Goal: Task Accomplishment & Management: Manage account settings

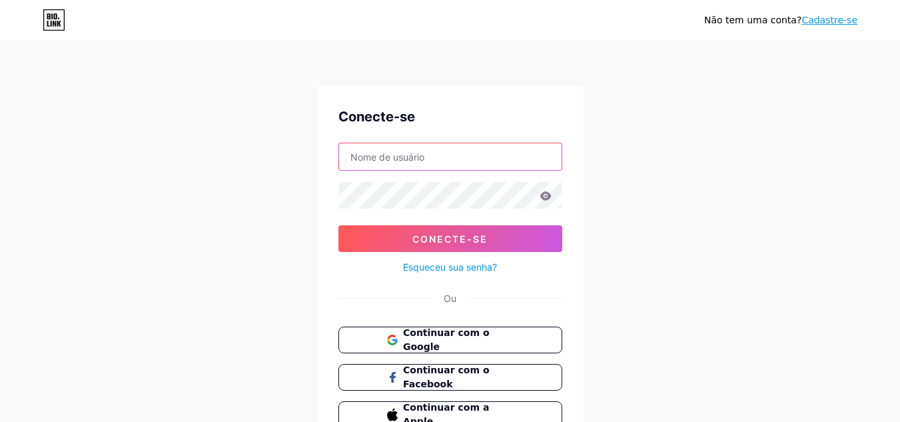
click at [397, 157] on input "text" at bounding box center [450, 156] width 223 height 27
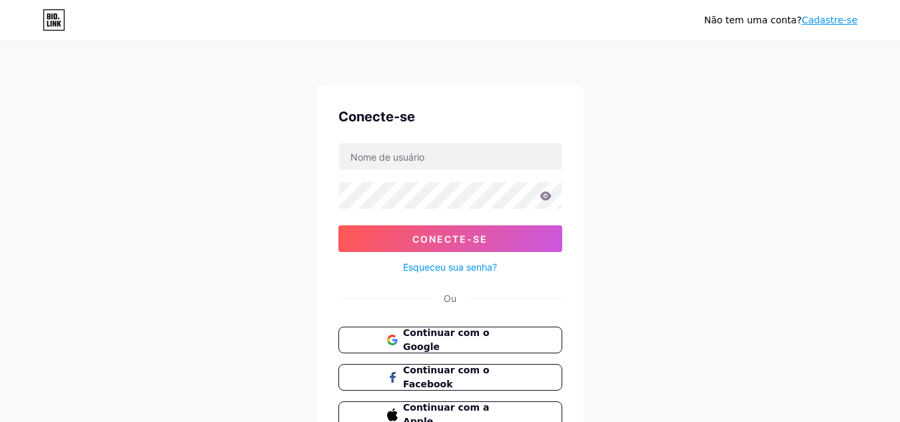
click at [631, 134] on div "Não tem uma conta? Cadastre-se Conecte-se Conecte-se Esqueceu sua senha? Ou Con…" at bounding box center [450, 246] width 900 height 492
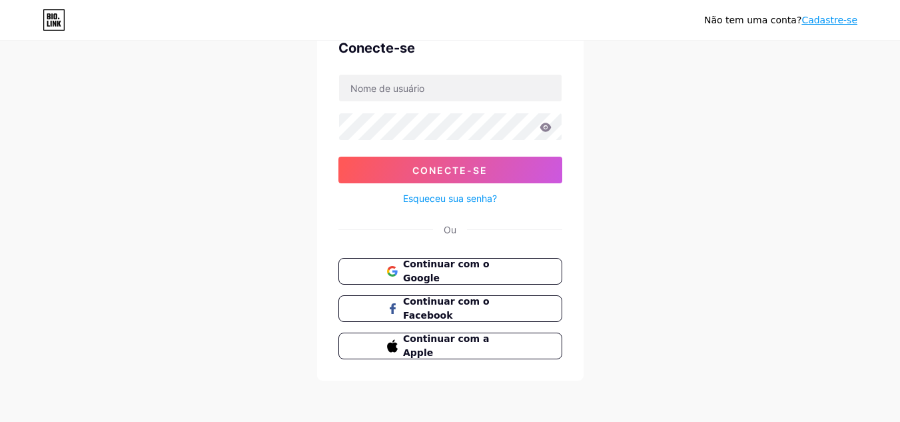
scroll to position [69, 0]
click at [485, 273] on font "Continuar com o Google" at bounding box center [446, 270] width 87 height 25
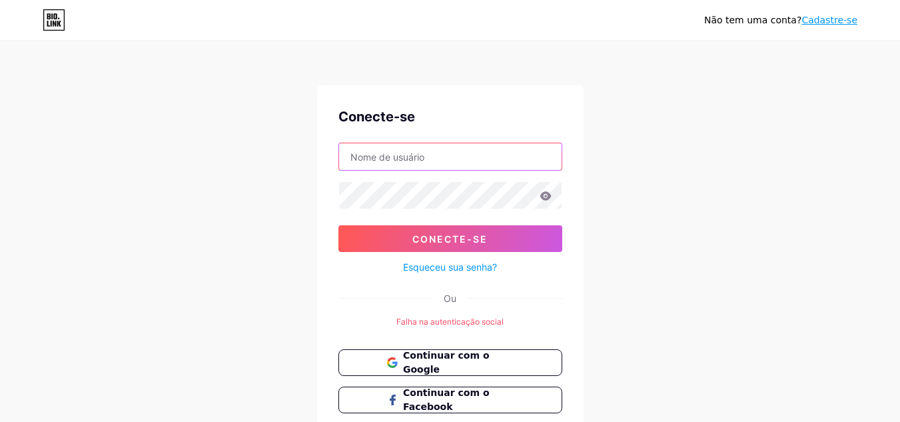
click at [459, 161] on input "text" at bounding box center [450, 156] width 223 height 27
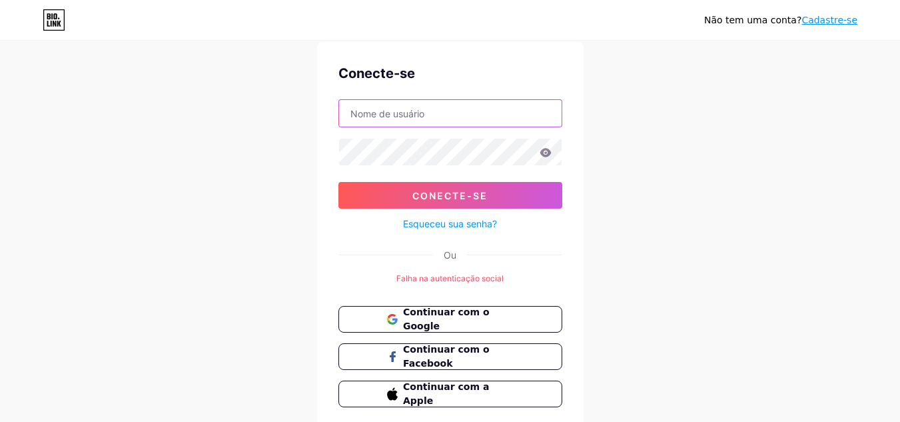
scroll to position [67, 0]
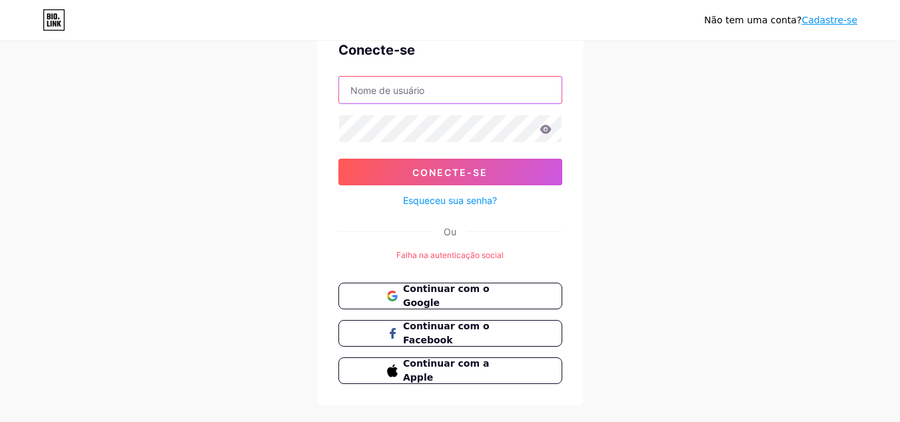
click at [430, 91] on input "text" at bounding box center [450, 90] width 223 height 27
type input "[EMAIL_ADDRESS][DOMAIN_NAME]"
